Goal: Task Accomplishment & Management: Use online tool/utility

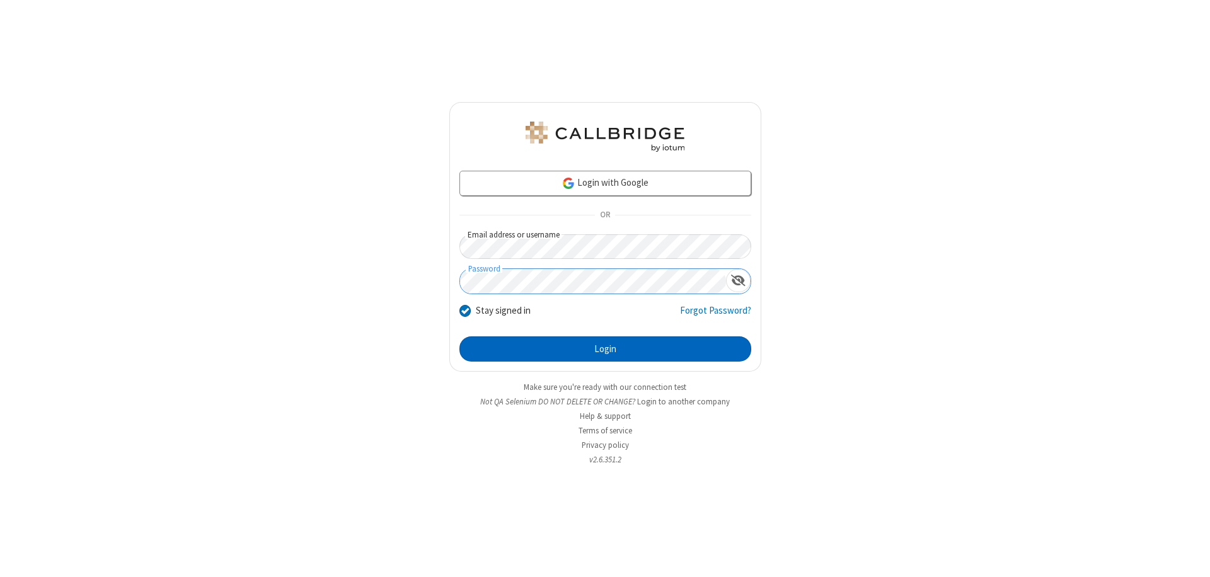
click at [605, 349] on button "Login" at bounding box center [606, 349] width 292 height 25
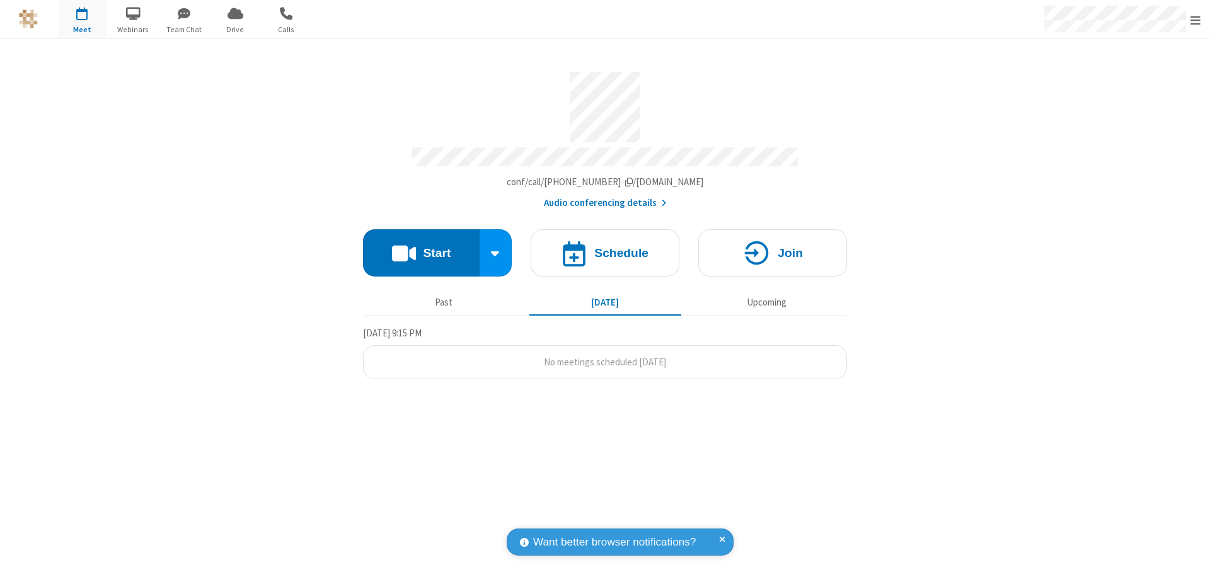
click at [421, 247] on button "Start" at bounding box center [421, 252] width 117 height 47
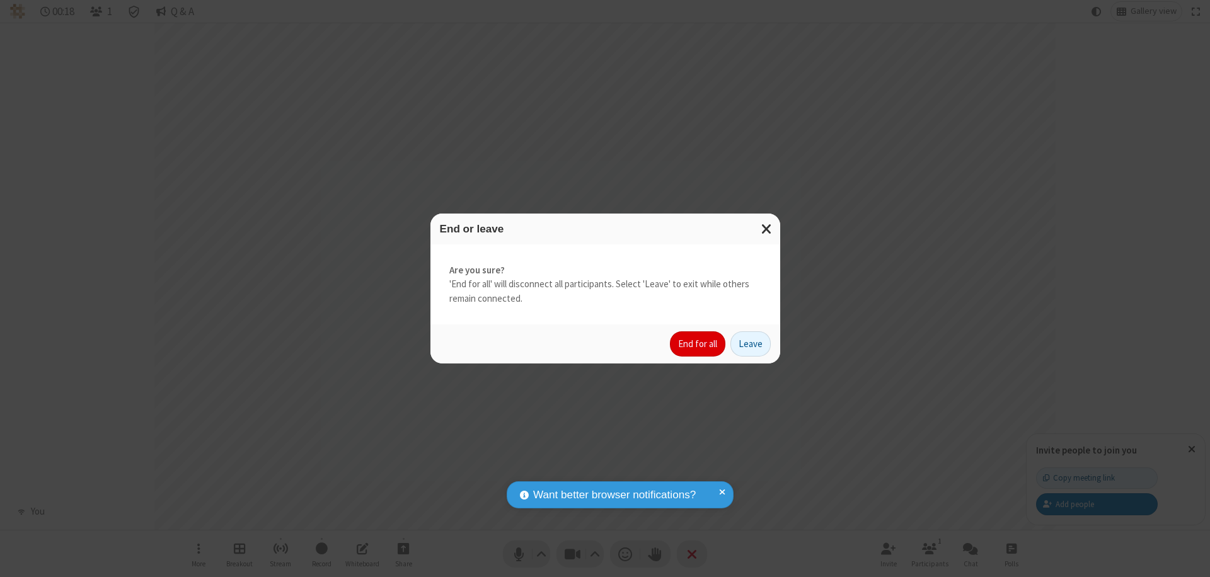
click at [699, 344] on button "End for all" at bounding box center [697, 344] width 55 height 25
